Goal: Task Accomplishment & Management: Manage account settings

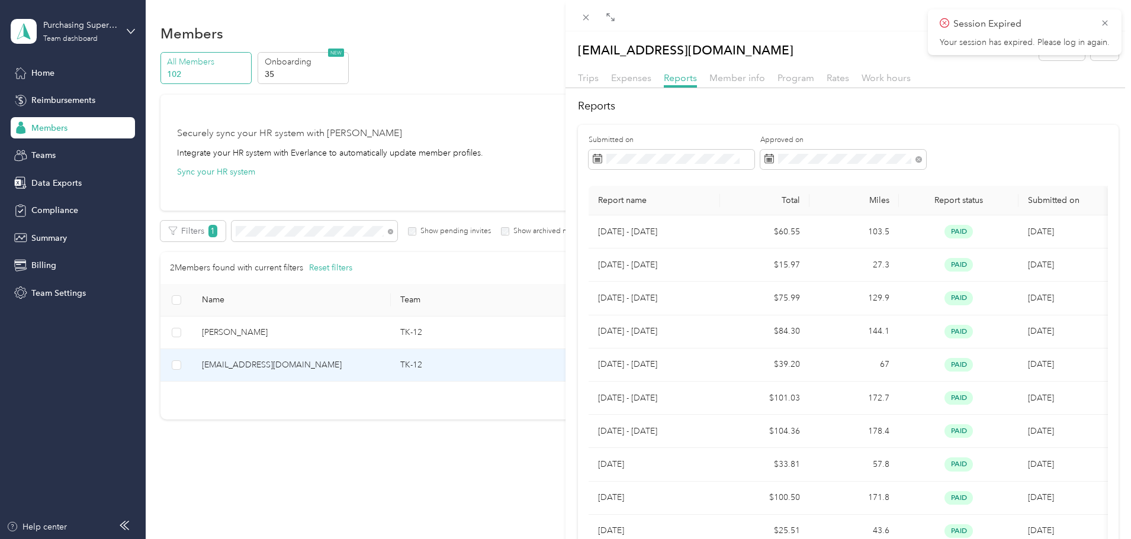
scroll to position [149, 0]
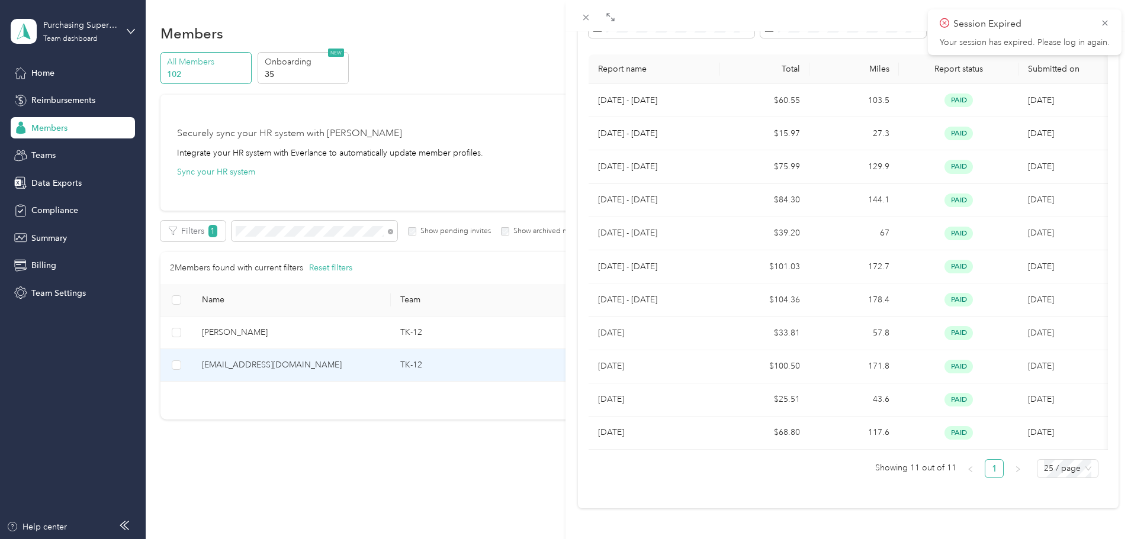
click at [451, 453] on div "[EMAIL_ADDRESS][DOMAIN_NAME] Archive Trips Expenses Reports Member info Program…" at bounding box center [565, 269] width 1131 height 539
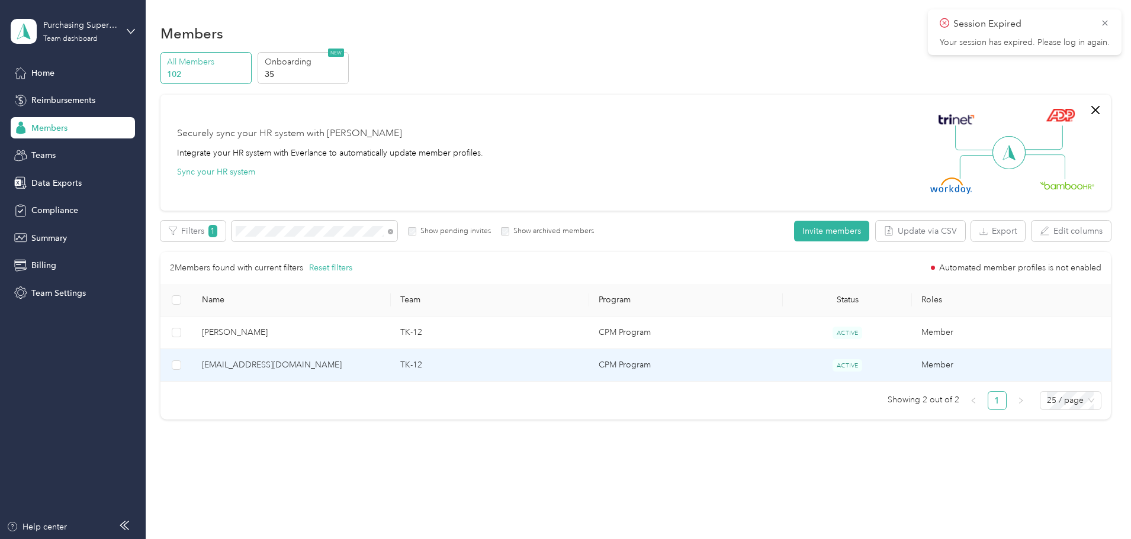
scroll to position [67, 0]
click at [381, 359] on span "[EMAIL_ADDRESS][DOMAIN_NAME]" at bounding box center [291, 365] width 179 height 13
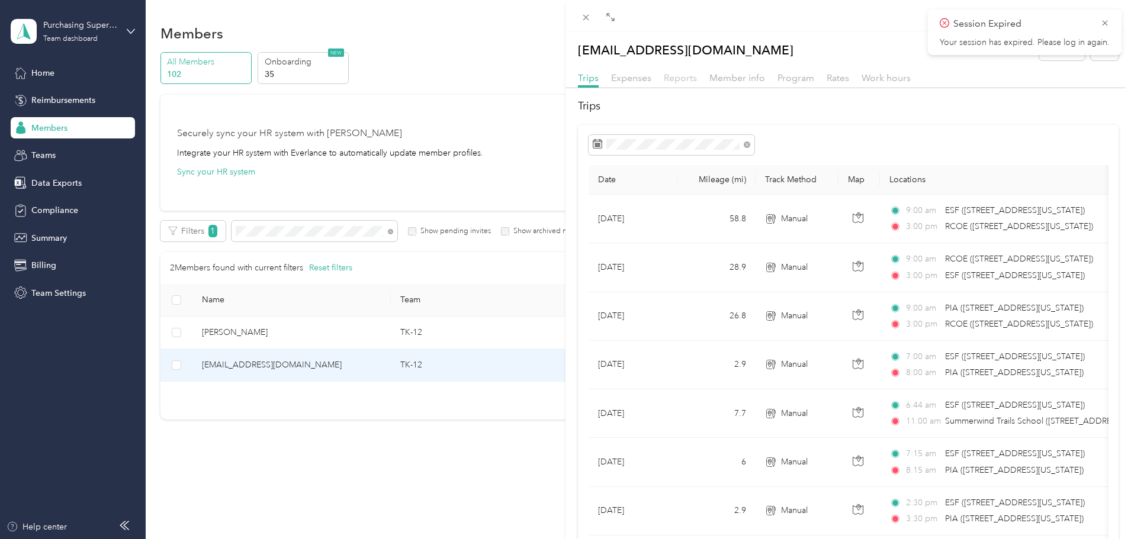
click at [676, 74] on span "Reports" at bounding box center [680, 77] width 33 height 11
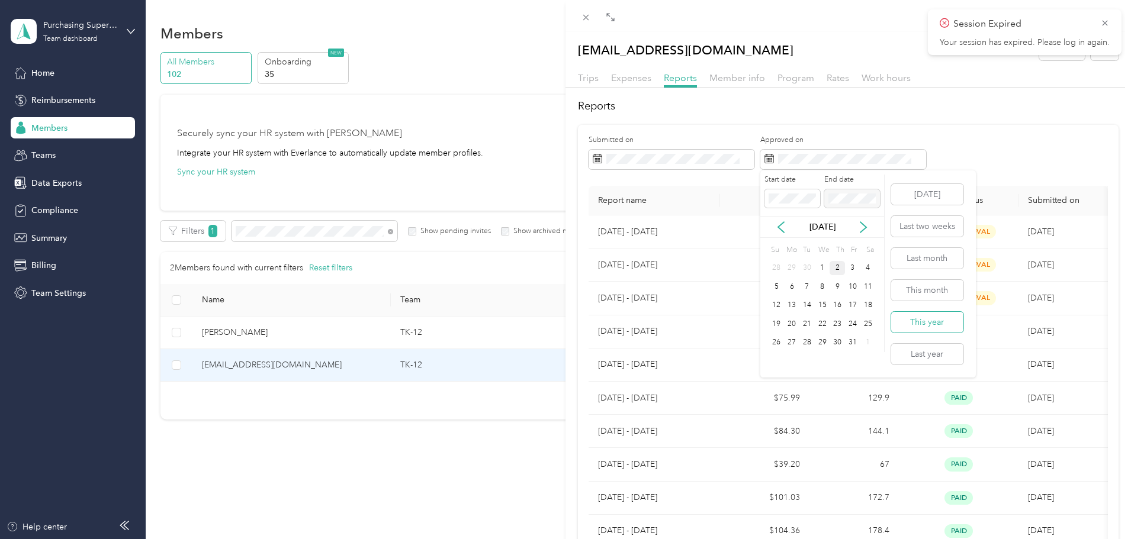
click at [933, 322] on button "This year" at bounding box center [927, 322] width 72 height 21
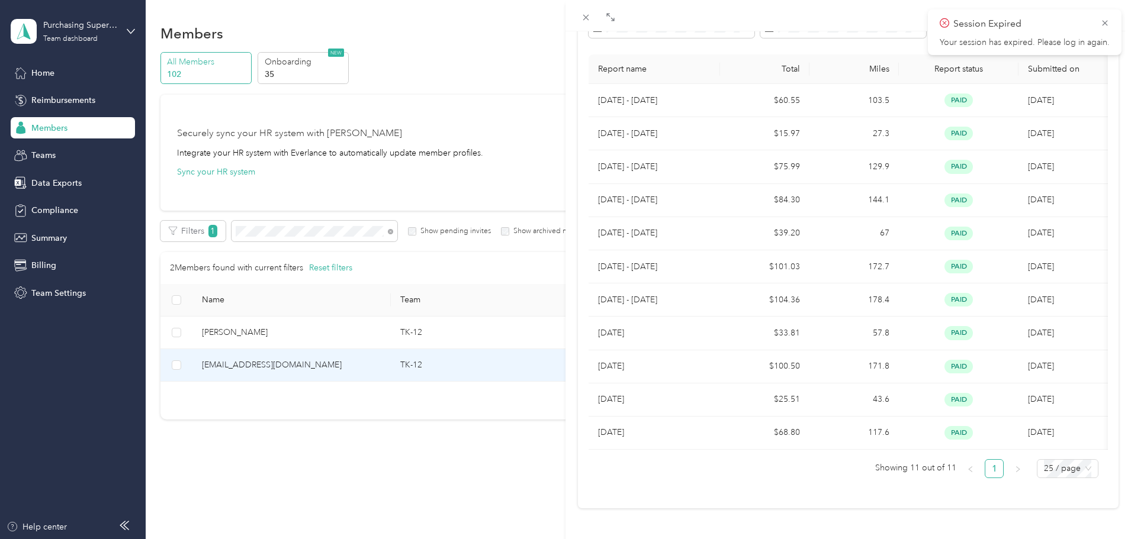
scroll to position [90, 0]
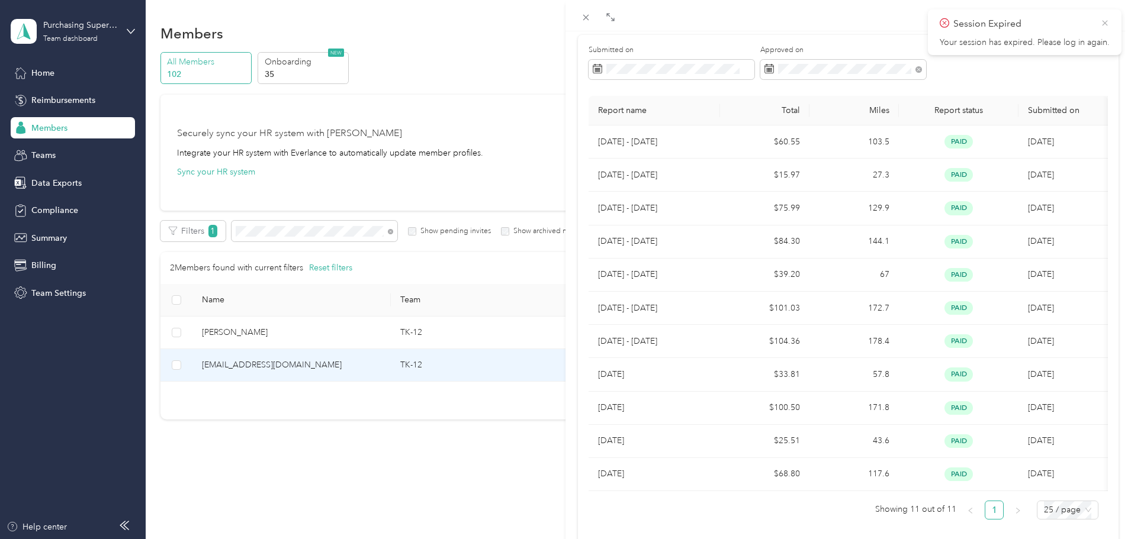
click at [1108, 24] on icon at bounding box center [1104, 23] width 9 height 11
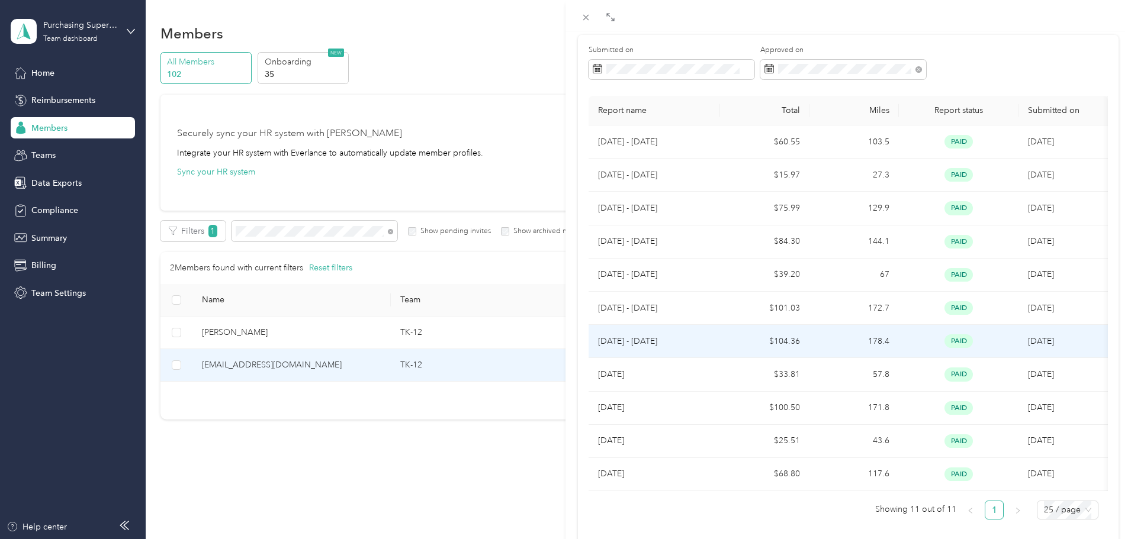
click at [720, 330] on td "$104.36" at bounding box center [764, 341] width 89 height 33
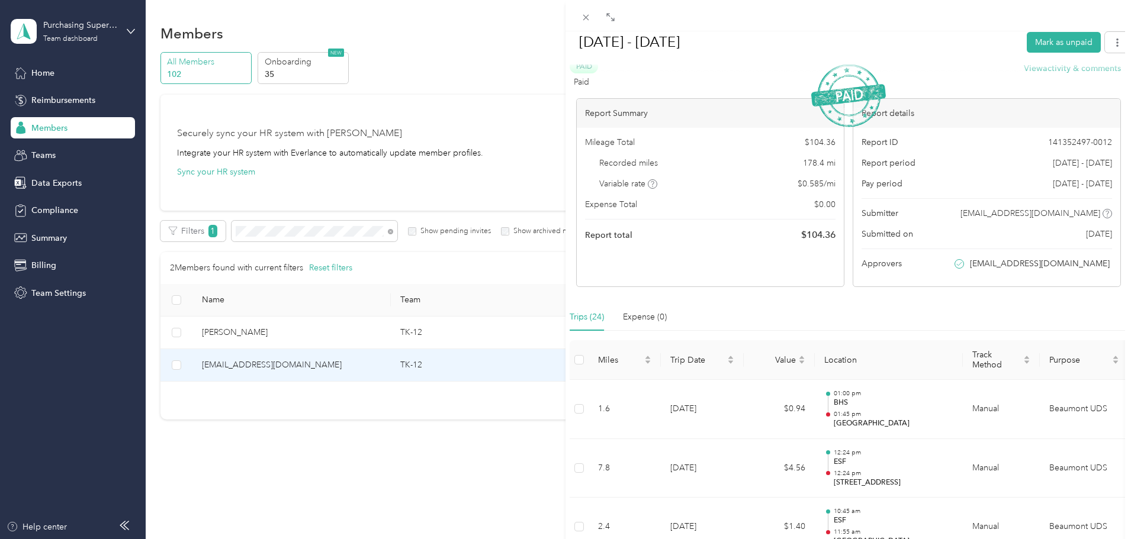
scroll to position [0, 0]
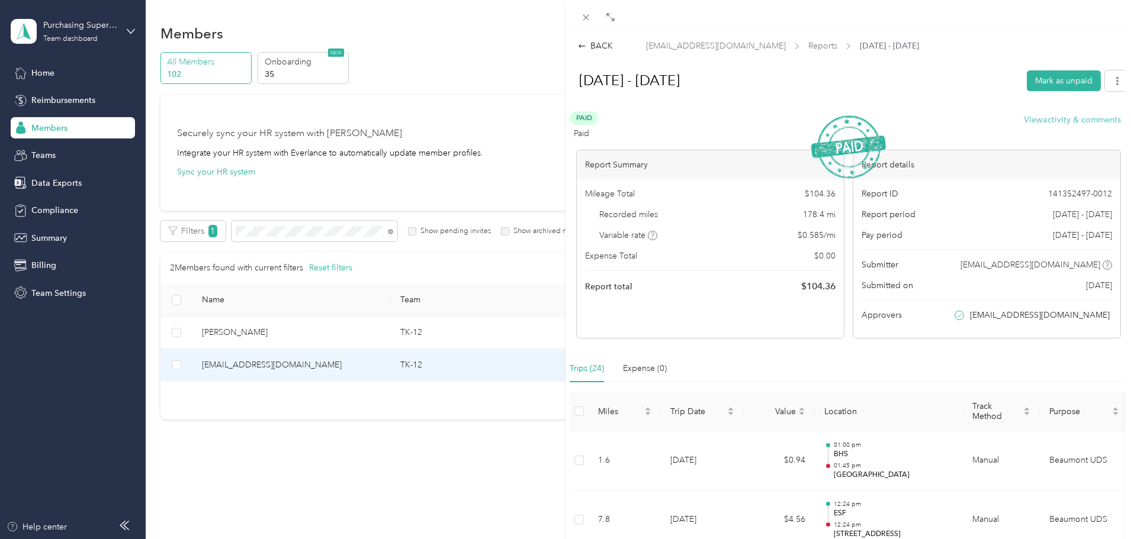
click at [1090, 121] on button "View activity & comments" at bounding box center [1072, 120] width 97 height 12
